Goal: Task Accomplishment & Management: Use online tool/utility

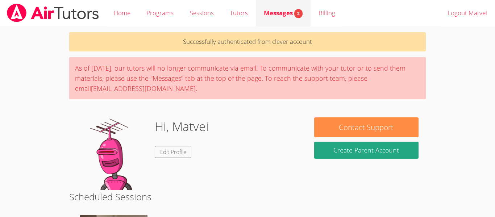
click at [293, 11] on span "Messages 2" at bounding box center [283, 13] width 39 height 8
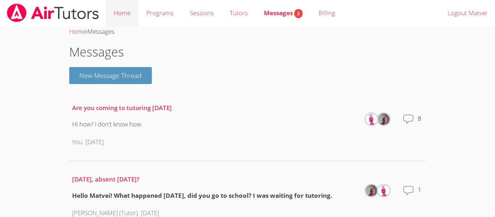
click at [131, 20] on link "Home" at bounding box center [122, 13] width 33 height 26
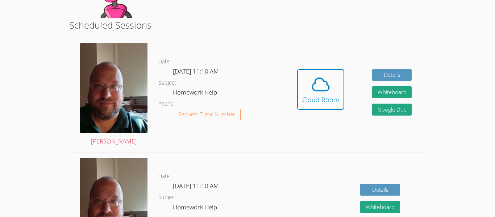
scroll to position [147, 0]
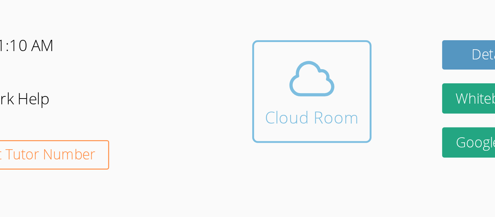
click at [322, 86] on icon at bounding box center [321, 85] width 20 height 20
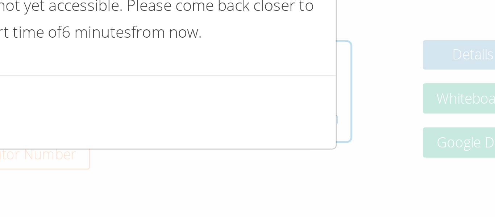
click at [377, 103] on div "This is a future session This session is not yet accessible. Please come back c…" at bounding box center [247, 108] width 495 height 217
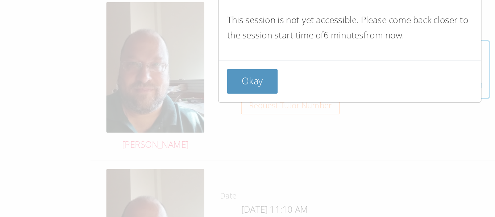
click at [190, 88] on div "Okay" at bounding box center [247, 97] width 181 height 29
click at [192, 101] on button "Okay" at bounding box center [180, 98] width 35 height 17
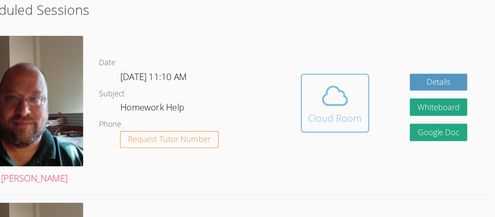
click at [311, 84] on icon at bounding box center [321, 85] width 20 height 20
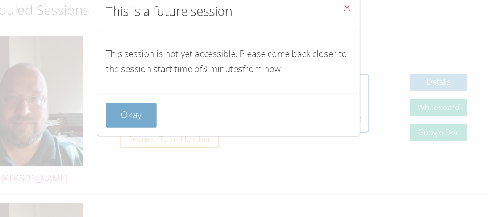
click at [181, 103] on button "Okay" at bounding box center [180, 98] width 35 height 17
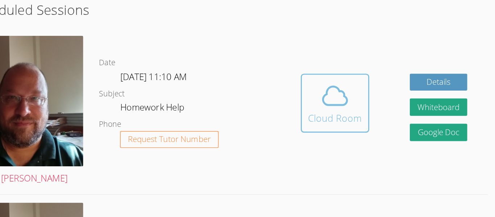
click at [328, 84] on icon at bounding box center [321, 85] width 20 height 20
click at [312, 109] on button "Cloud Room" at bounding box center [320, 90] width 47 height 41
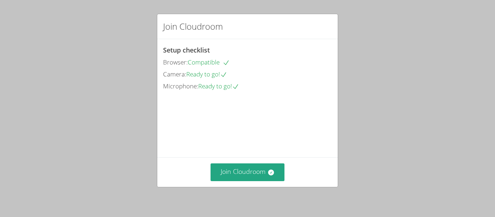
click at [346, 95] on div "Join Cloudroom Setup checklist Browser: Compatible Camera: Ready to go! Microph…" at bounding box center [247, 108] width 495 height 217
click at [278, 180] on button "Join Cloudroom" at bounding box center [248, 173] width 74 height 18
click at [263, 178] on button "Join Cloudroom" at bounding box center [248, 173] width 74 height 18
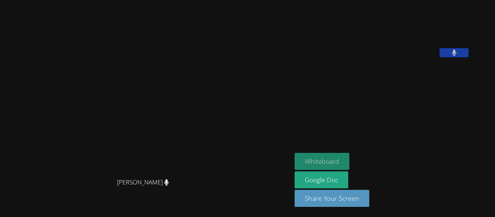
click at [350, 160] on button "Whiteboard" at bounding box center [322, 161] width 55 height 17
